Goal: Check status: Check status

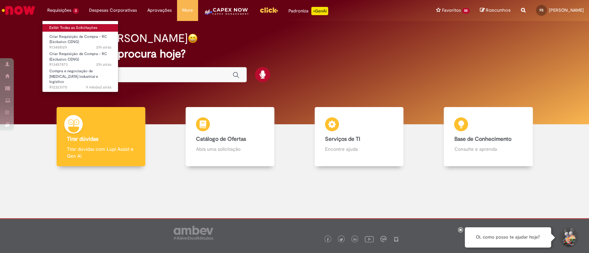
click at [61, 24] on link "Exibir Todas as Solicitações" at bounding box center [80, 28] width 76 height 8
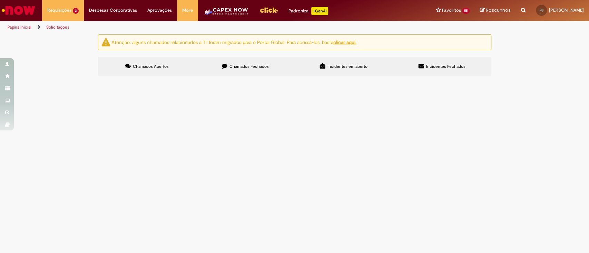
click at [0, 0] on span "R13457873" at bounding box center [0, 0] width 0 height 0
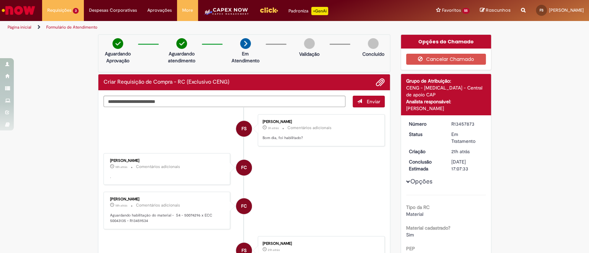
click at [110, 221] on p "Aguardando habilitação do material - S4 - 50074296 x ECC 50043135 - R13459534" at bounding box center [167, 218] width 115 height 11
click at [182, 216] on p "Aguardando habilitação do material - S4 - 50074296 x ECC 50043135 - R13459534" at bounding box center [167, 218] width 115 height 11
copy p "50074296"
